Goal: Navigation & Orientation: Find specific page/section

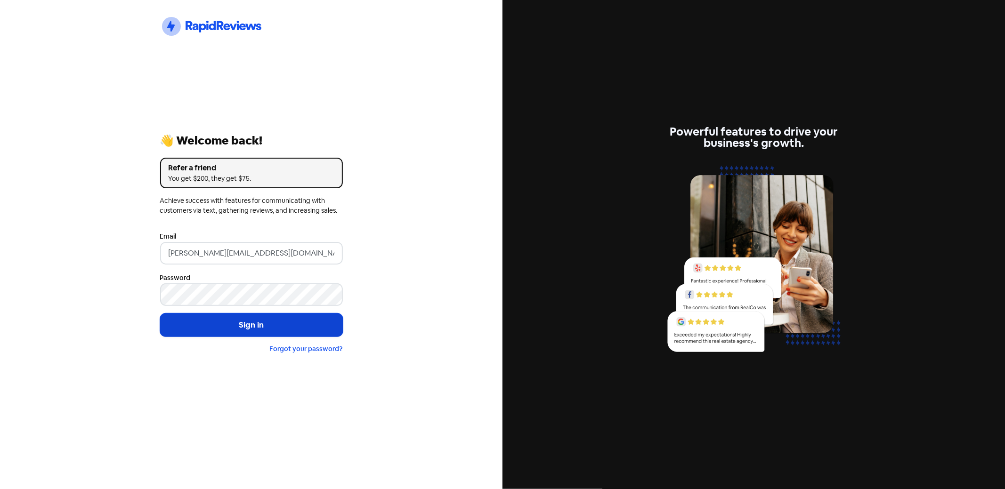
click at [254, 325] on button "Sign in" at bounding box center [251, 326] width 183 height 24
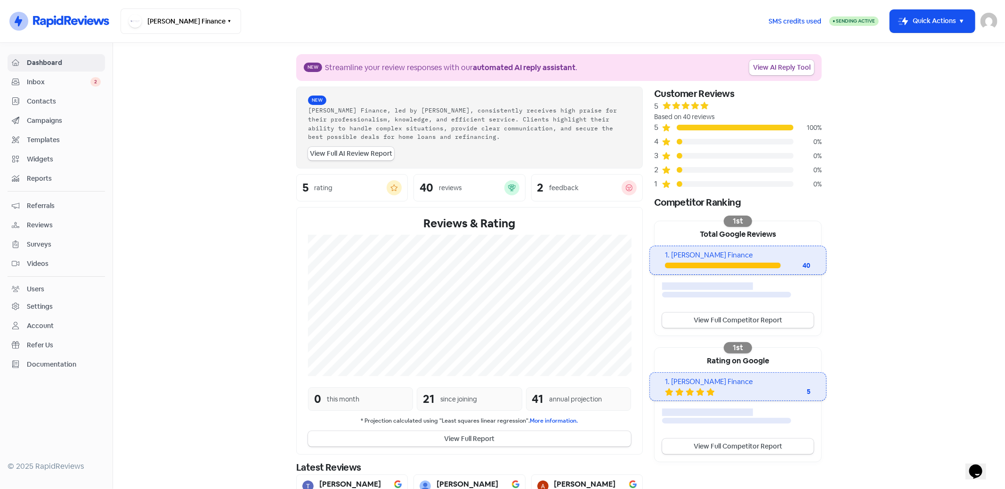
click at [41, 101] on span "Contacts" at bounding box center [64, 102] width 74 height 10
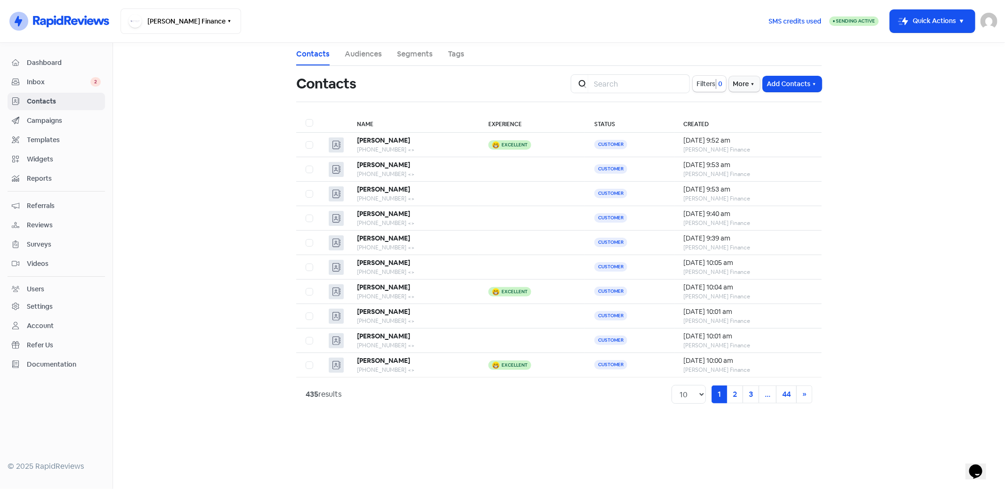
click at [41, 100] on span "Contacts" at bounding box center [64, 102] width 74 height 10
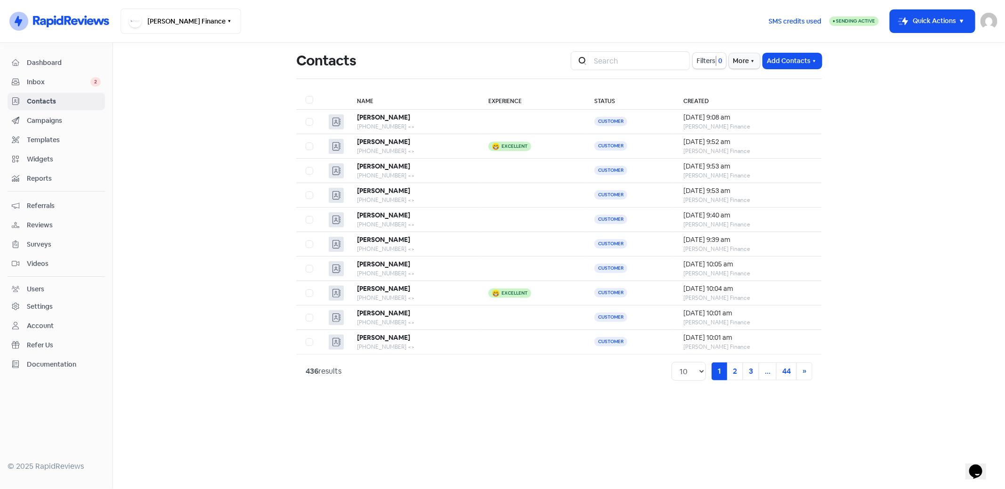
click at [988, 18] on img at bounding box center [988, 21] width 17 height 17
click at [931, 83] on link "Sign out" at bounding box center [914, 86] width 165 height 15
